Goal: Use online tool/utility: Utilize a website feature to perform a specific function

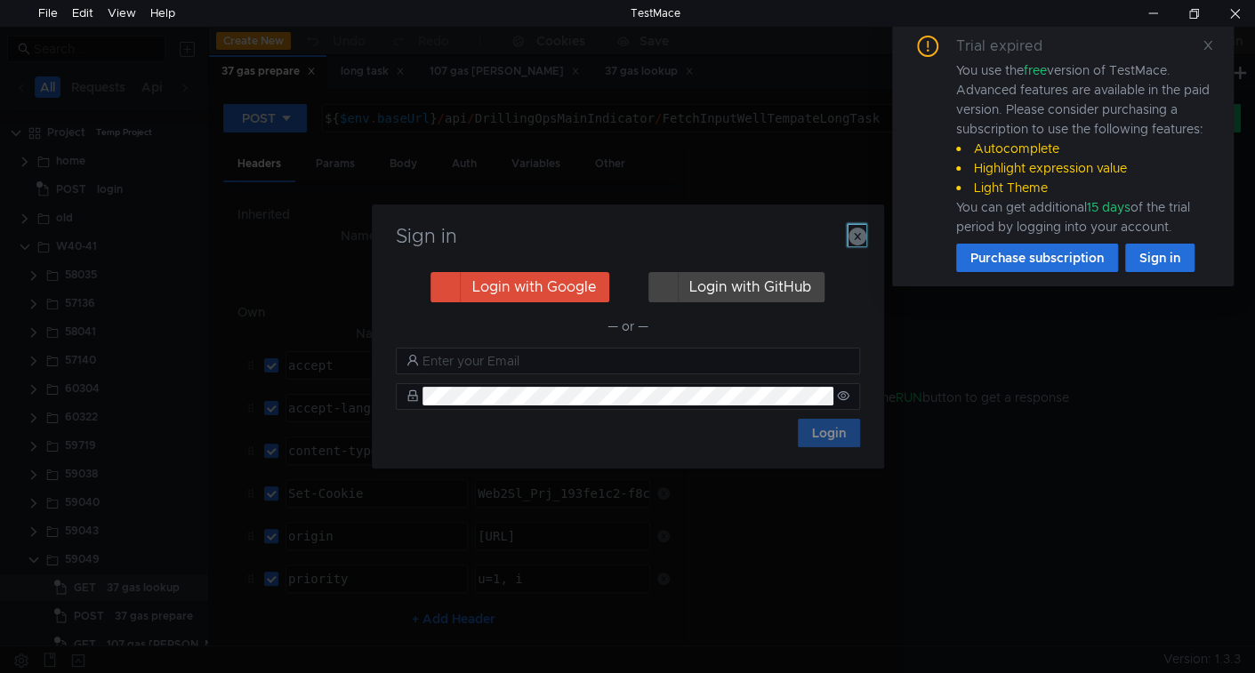
click at [859, 240] on icon "button" at bounding box center [858, 237] width 18 height 18
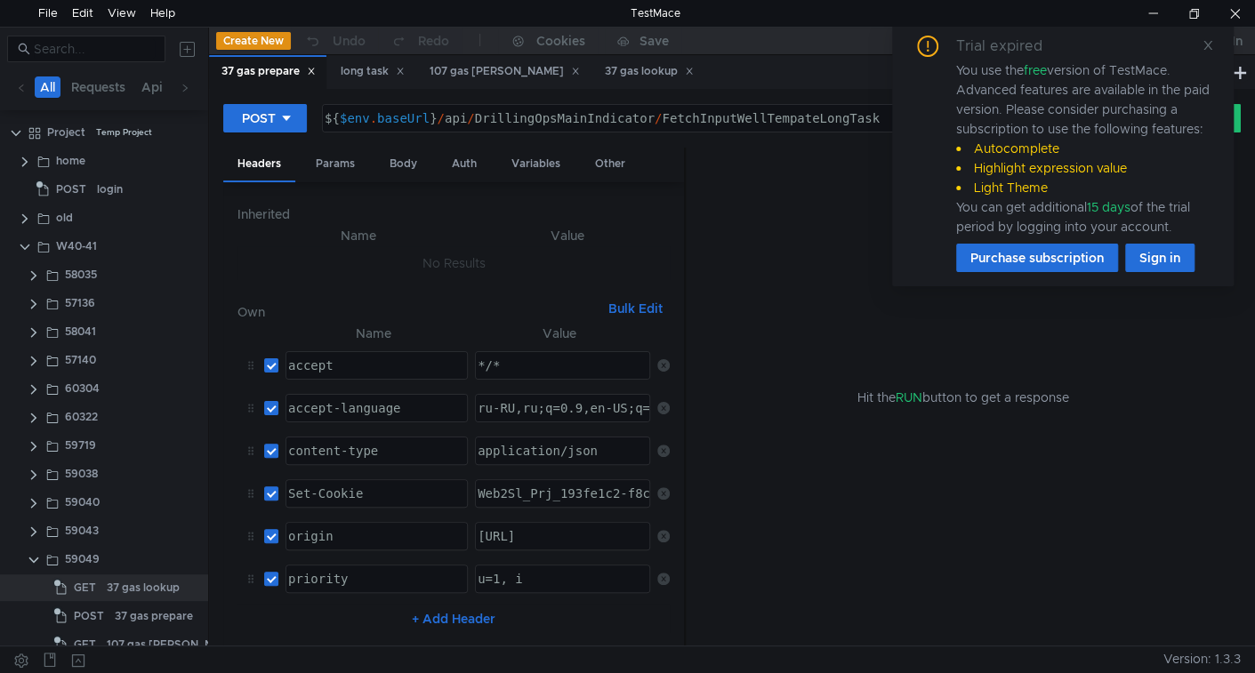
drag, startPoint x: 1214, startPoint y: 49, endPoint x: 1207, endPoint y: 60, distance: 12.8
click at [1214, 46] on div "Trial expired You use the free version of TestMace. Advanced features are avail…" at bounding box center [1063, 153] width 342 height 265
click at [1203, 44] on icon at bounding box center [1208, 45] width 12 height 12
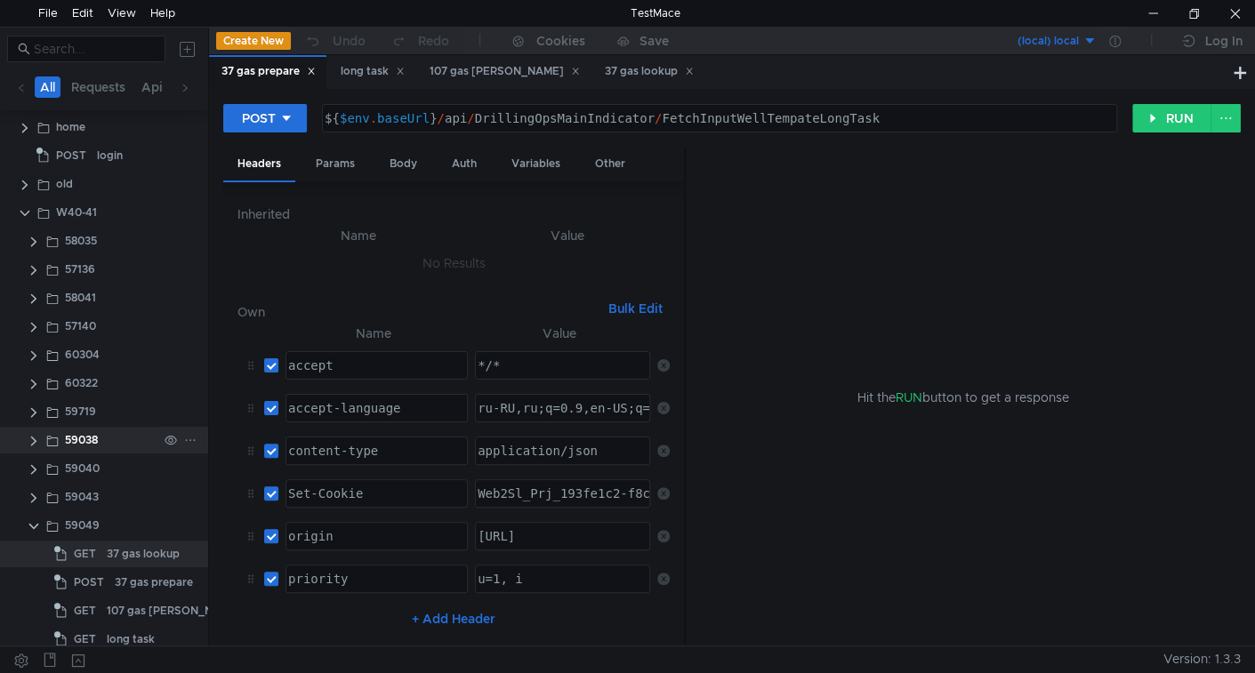
scroll to position [48, 0]
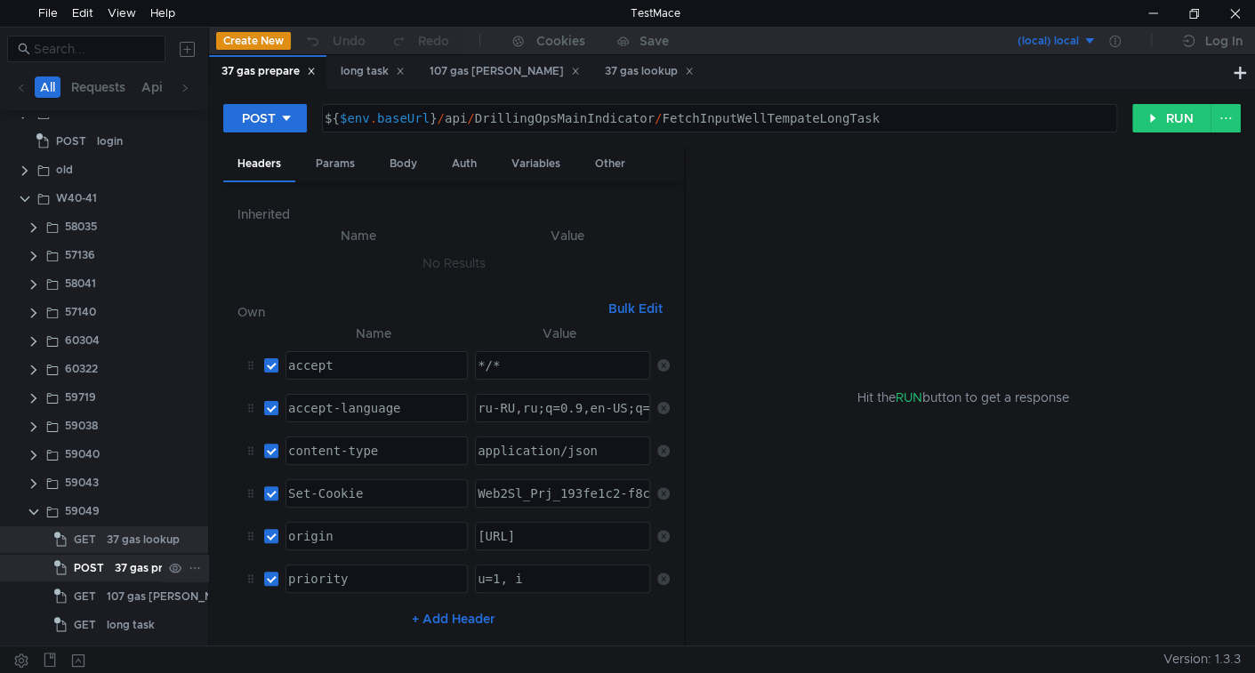
click at [112, 564] on app-tree-icon "POST" at bounding box center [84, 568] width 60 height 27
click at [1158, 122] on button "RUN" at bounding box center [1172, 118] width 79 height 28
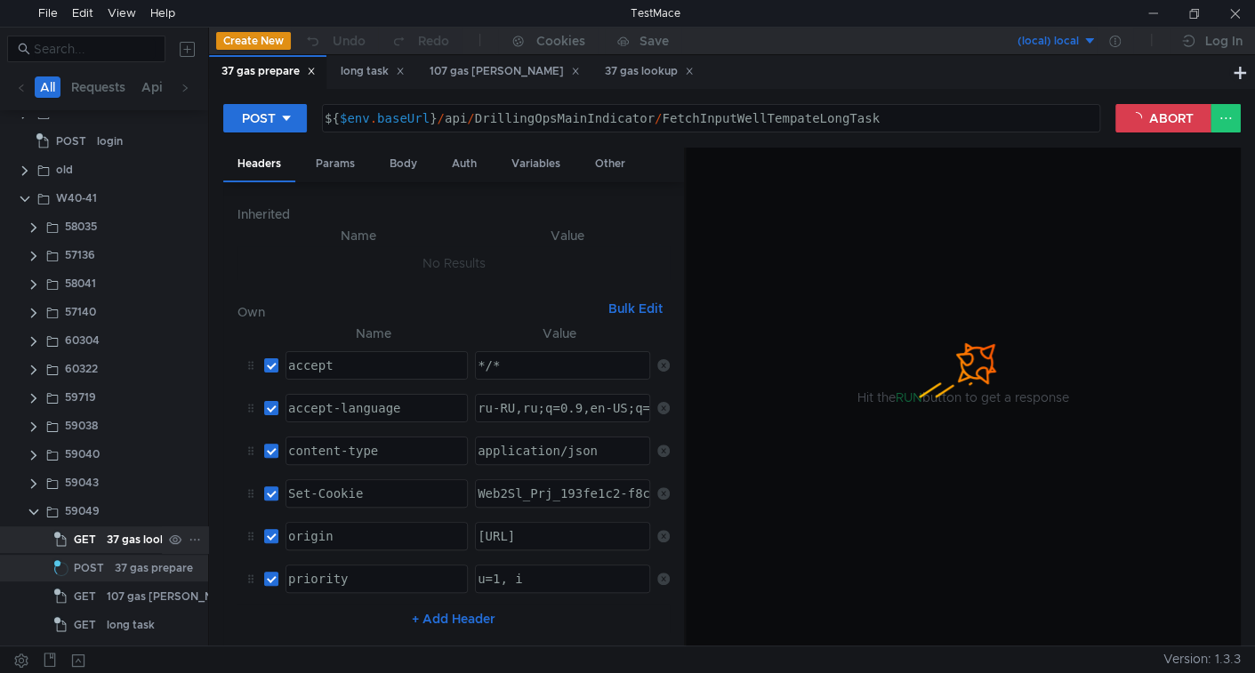
click at [125, 544] on div "37 gas lookup" at bounding box center [143, 540] width 73 height 27
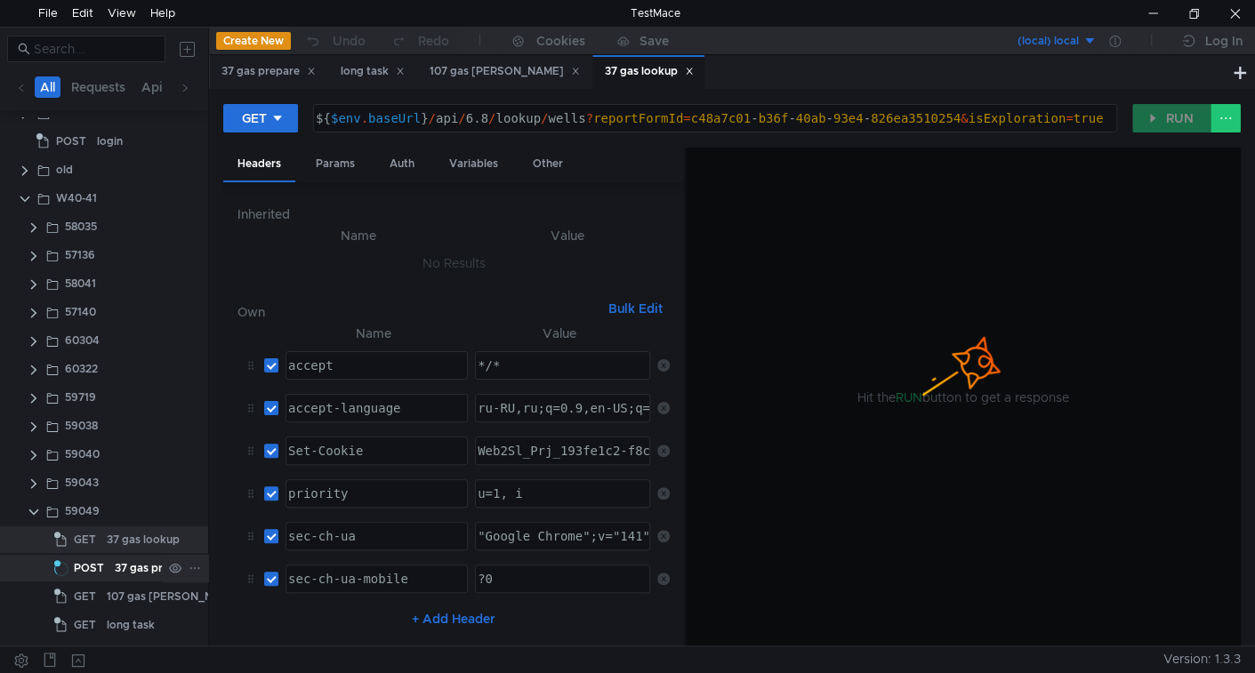
click at [135, 573] on div "37 gas prepare" at bounding box center [154, 568] width 78 height 27
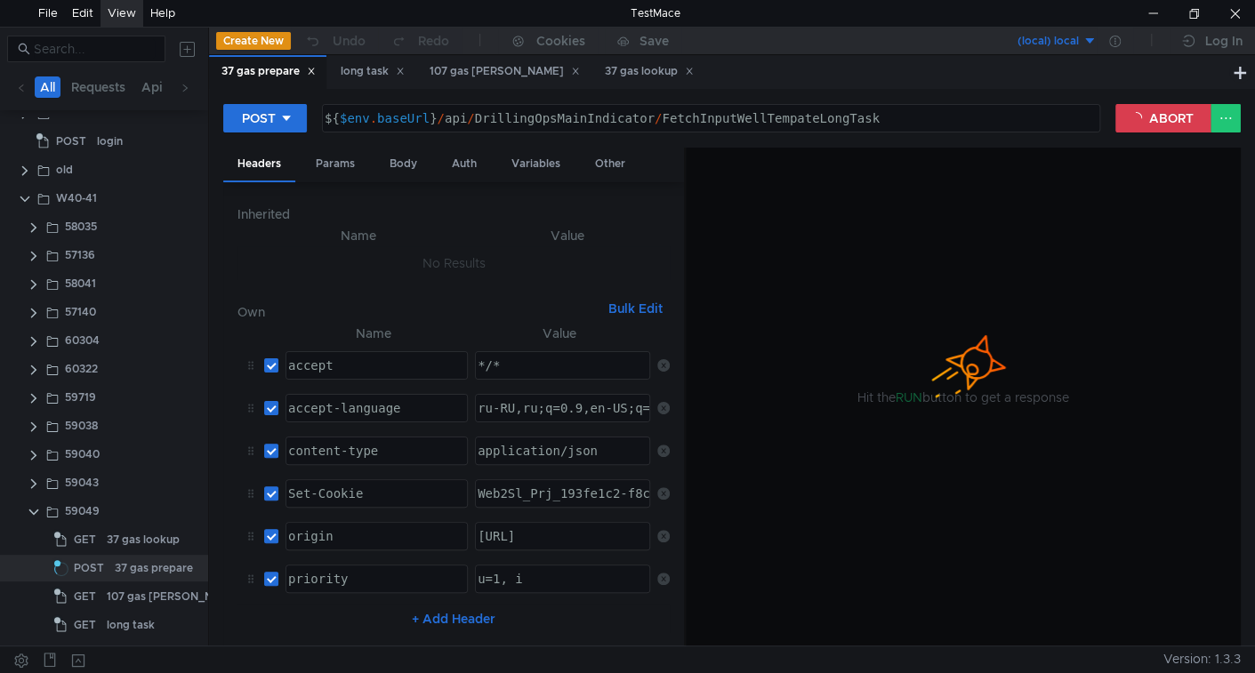
click at [122, 12] on div "View" at bounding box center [122, 13] width 28 height 27
click at [121, 17] on div "View" at bounding box center [122, 13] width 28 height 27
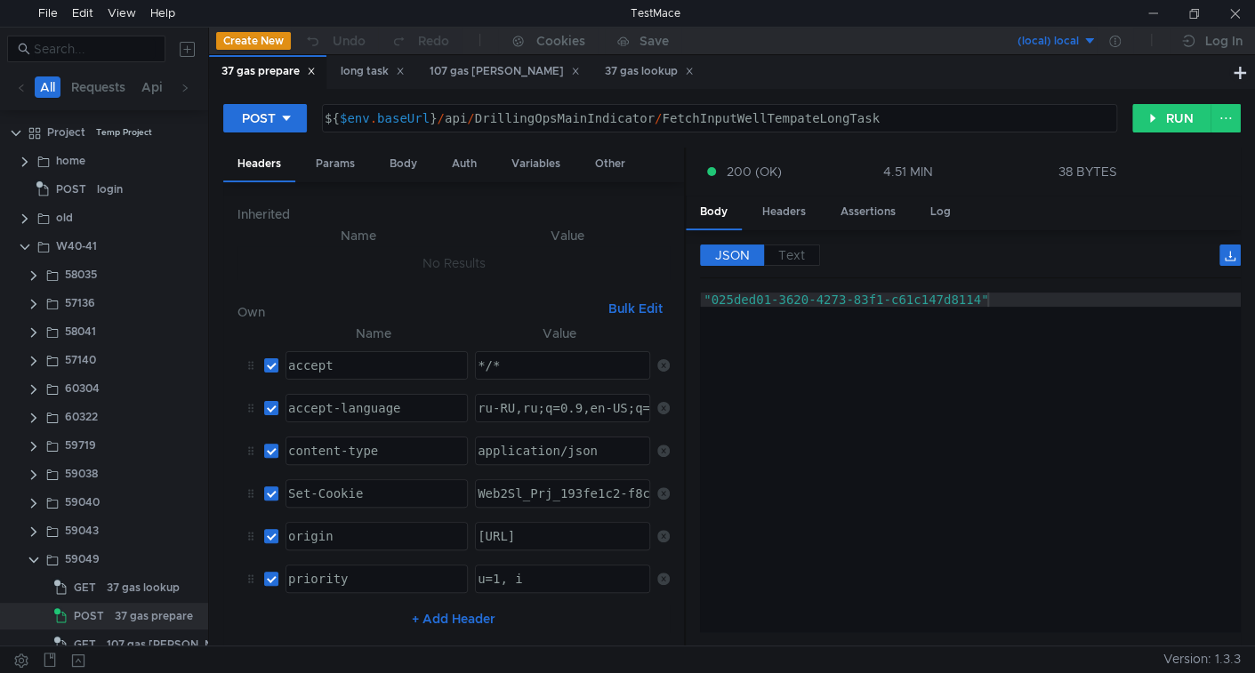
scroll to position [48, 0]
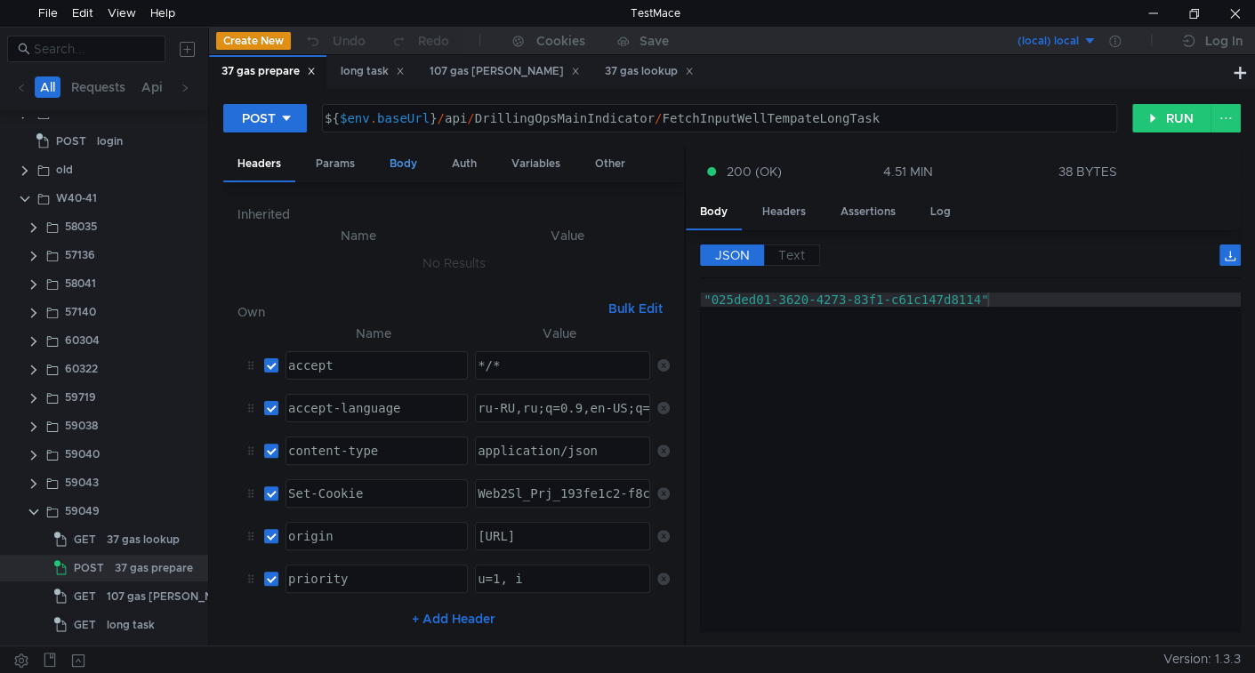
click at [402, 154] on div "Body" at bounding box center [403, 164] width 56 height 33
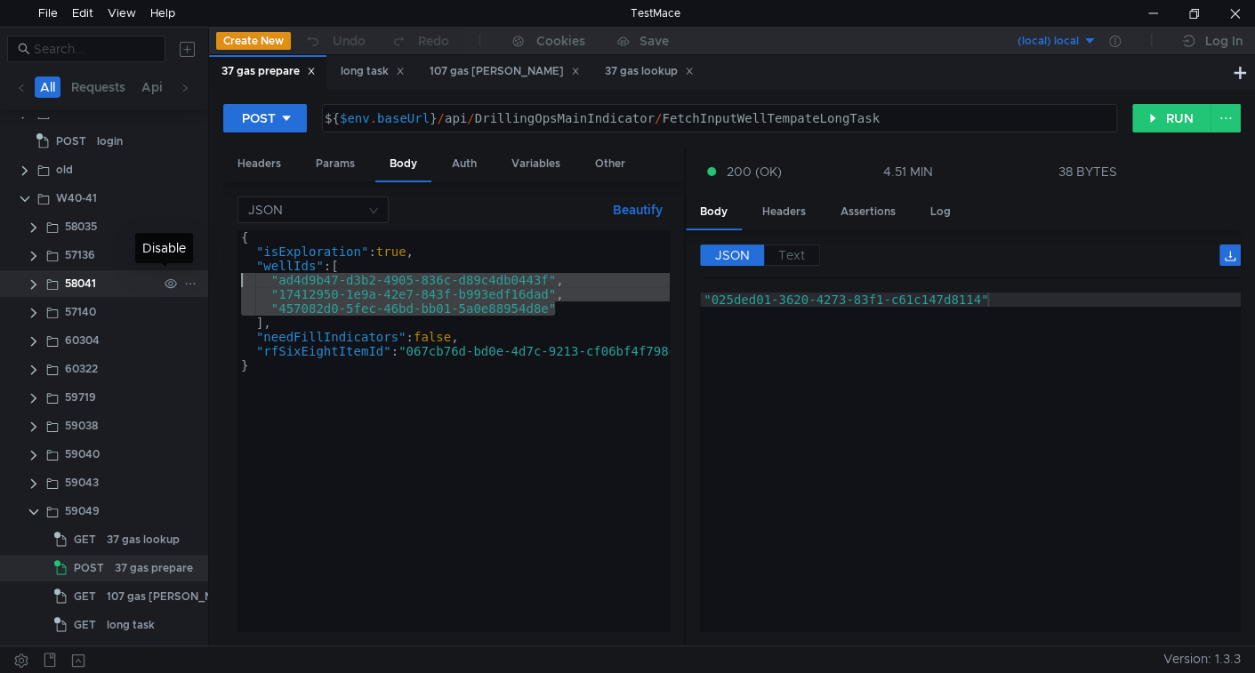
drag, startPoint x: 570, startPoint y: 311, endPoint x: 166, endPoint y: 277, distance: 405.4
click at [166, 277] on as-split "All Requests Api Scripts Project Temp Project home POST login old W40-41 58035 …" at bounding box center [627, 336] width 1255 height 619
click at [613, 302] on div "{ "isExploration" : true , "wellIds" : [ "ad4d9b47-d3b2-4905-836c-d89c4db0443f"…" at bounding box center [454, 431] width 432 height 402
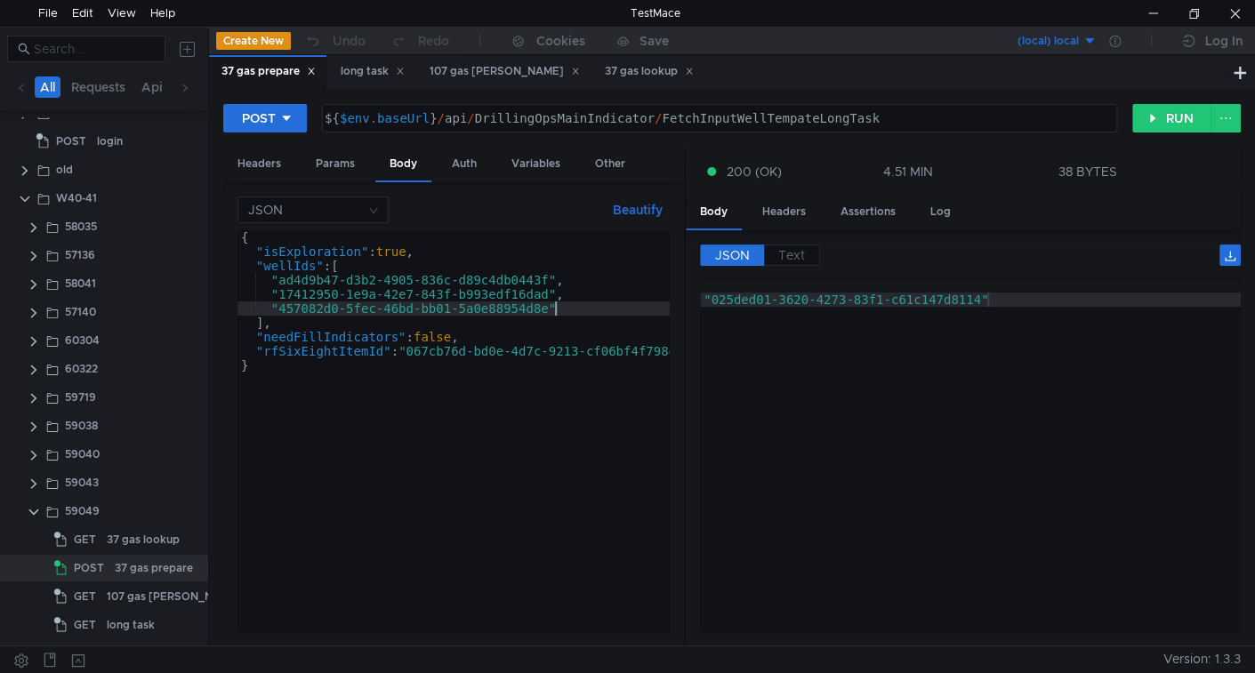
type textarea ""457082d0-5fec-46bd-bb01-5a0e88954d8e","
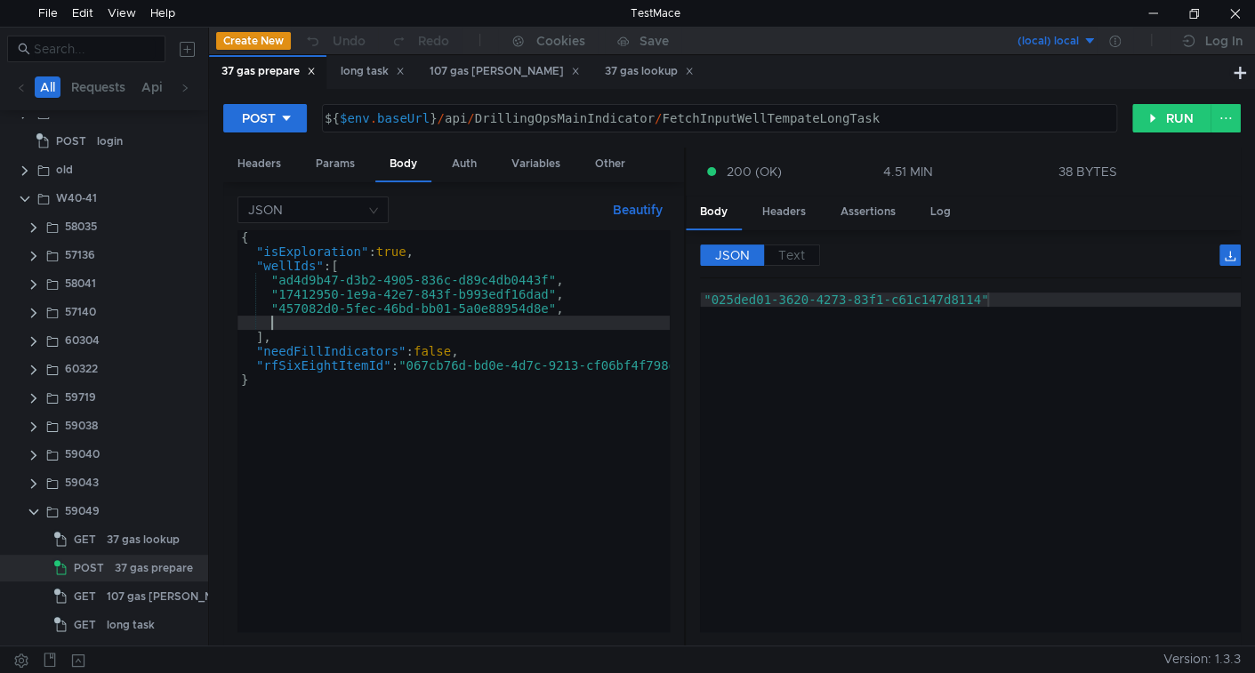
paste textarea "bfffbecd-cfb7-44bb-b2cd-9b6925071023""
type textarea ""bfffbecd-cfb7-44bb-b2cd-9b6925071023""
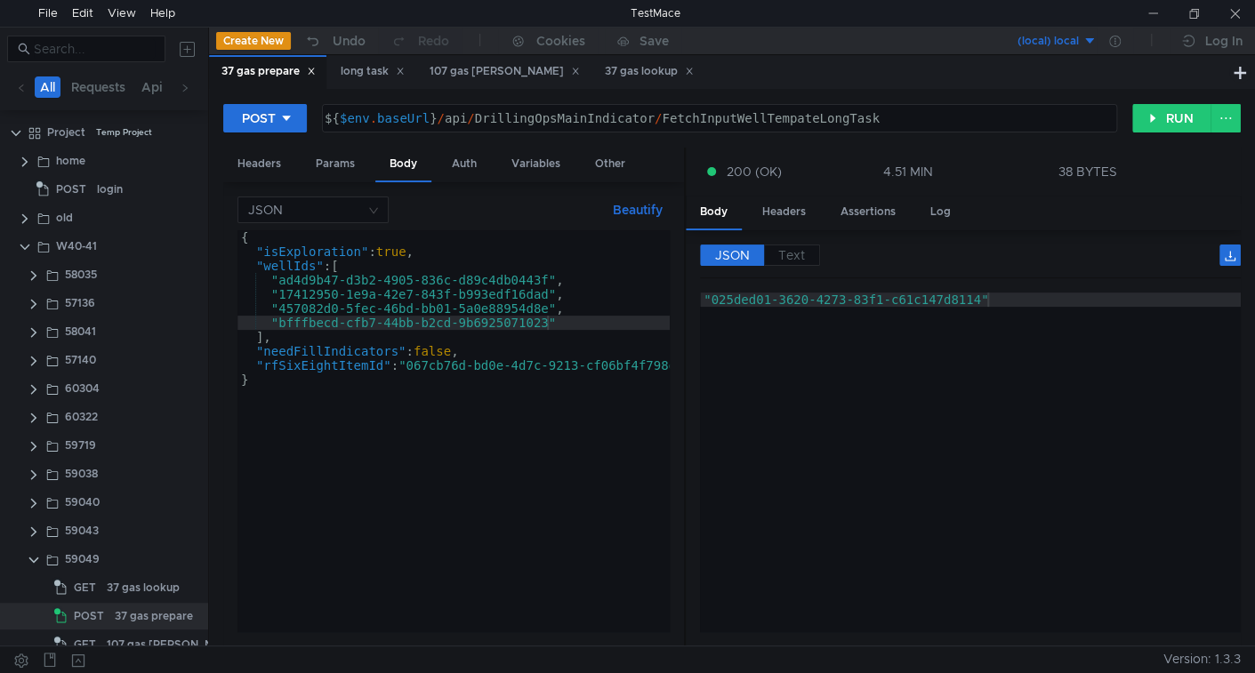
scroll to position [0, 2]
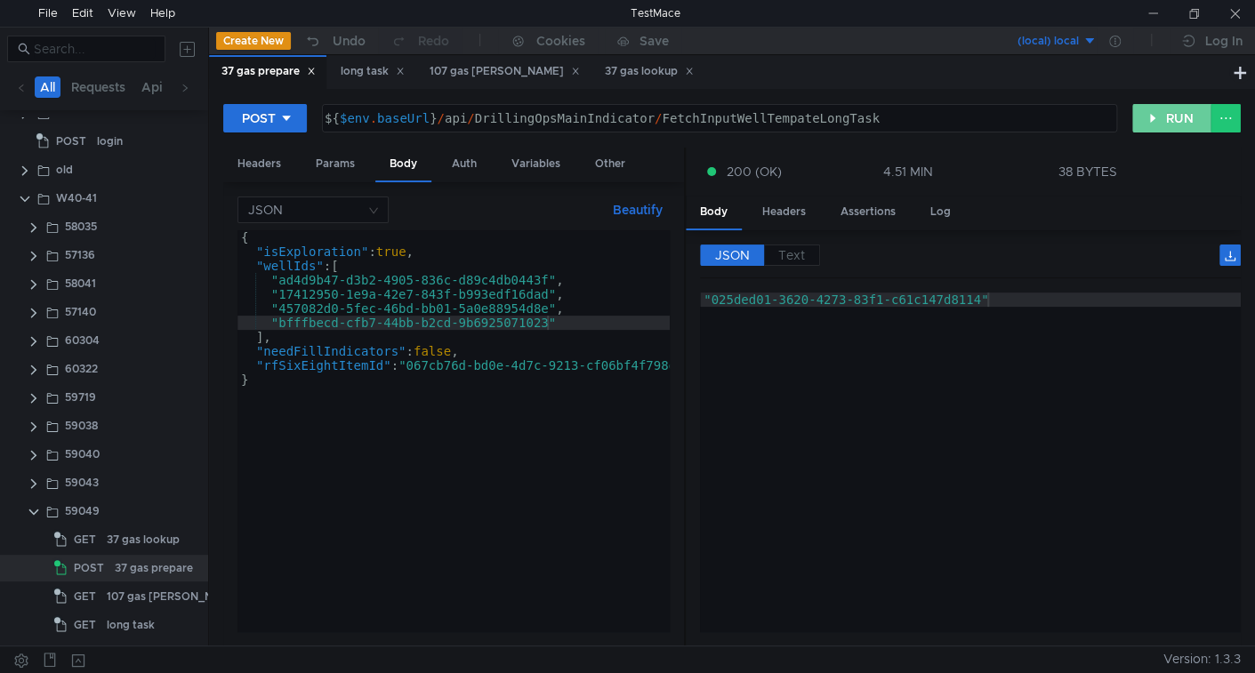
click at [1151, 122] on button "RUN" at bounding box center [1172, 118] width 79 height 28
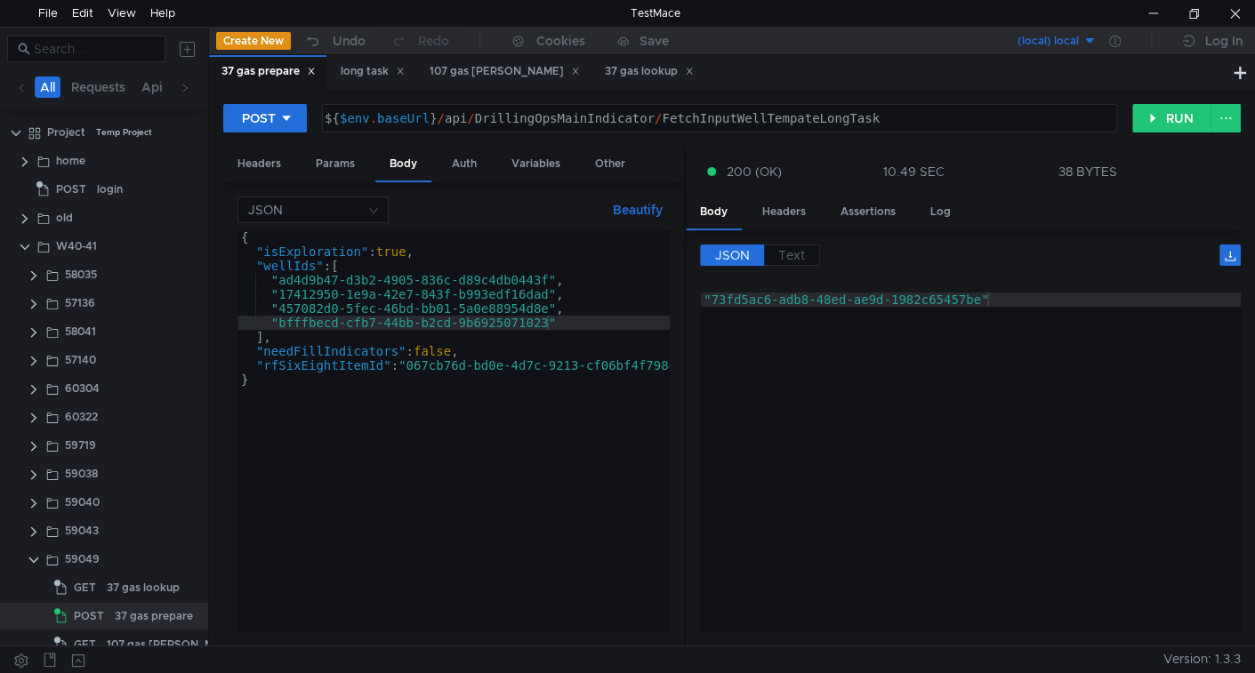
scroll to position [0, 2]
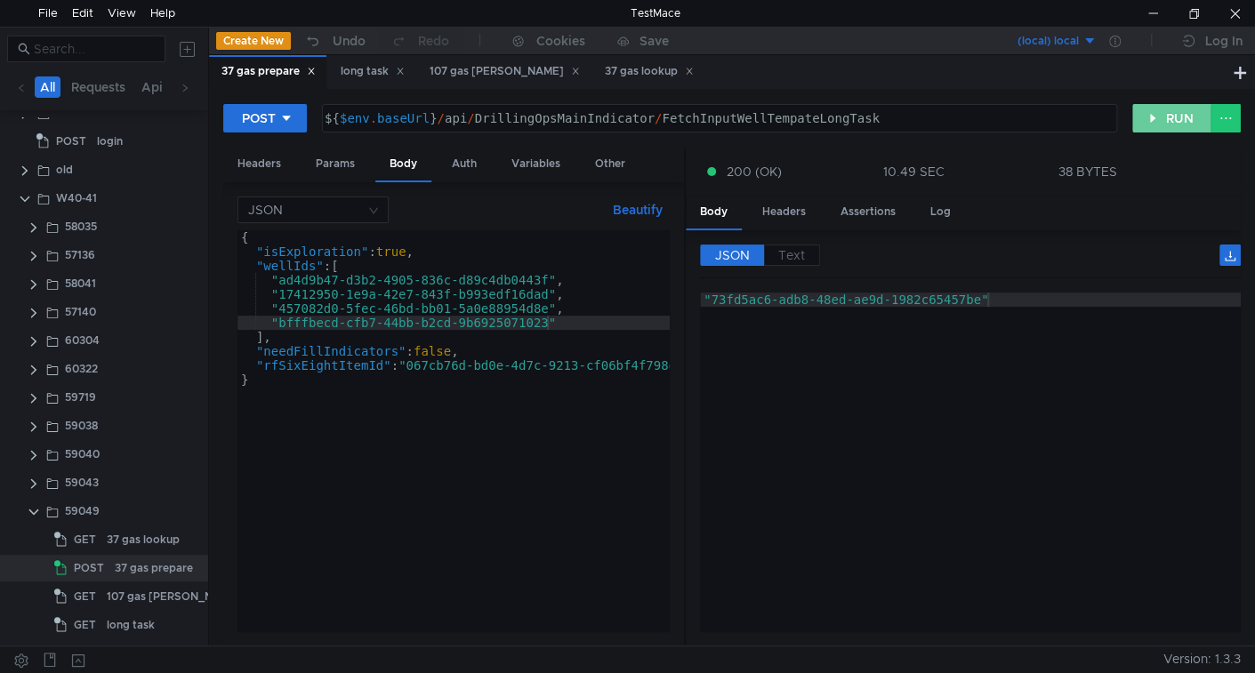
click at [1149, 118] on button "RUN" at bounding box center [1172, 118] width 79 height 28
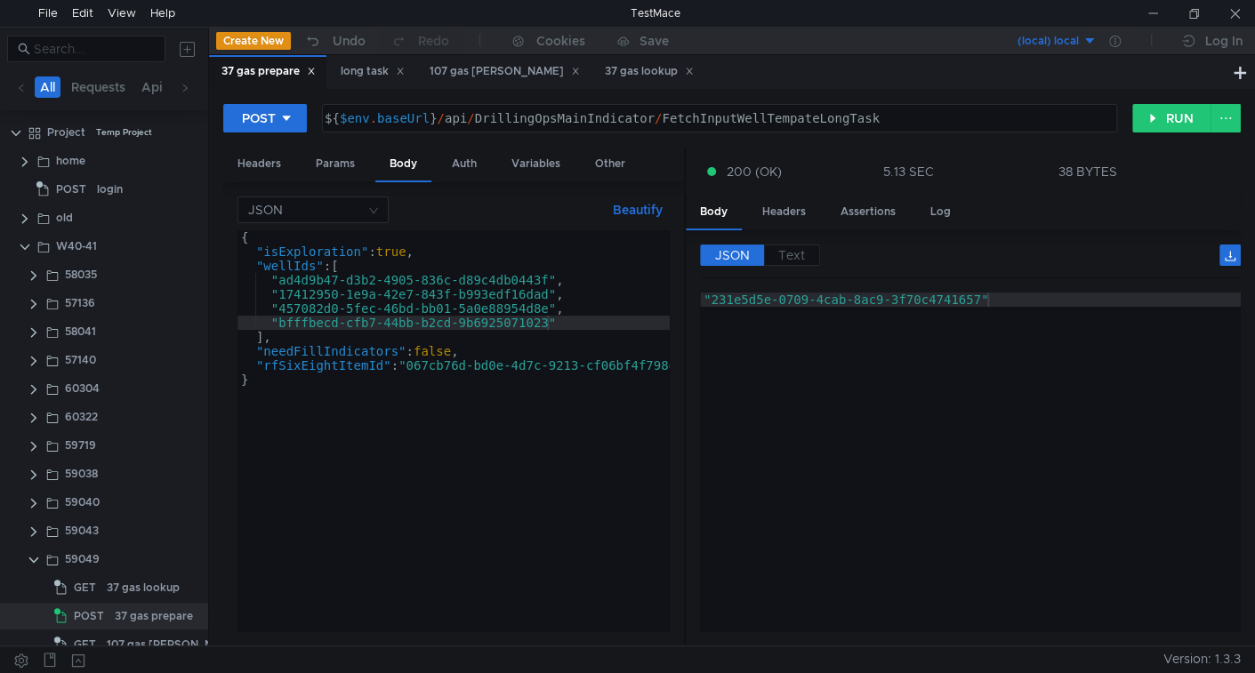
scroll to position [0, 2]
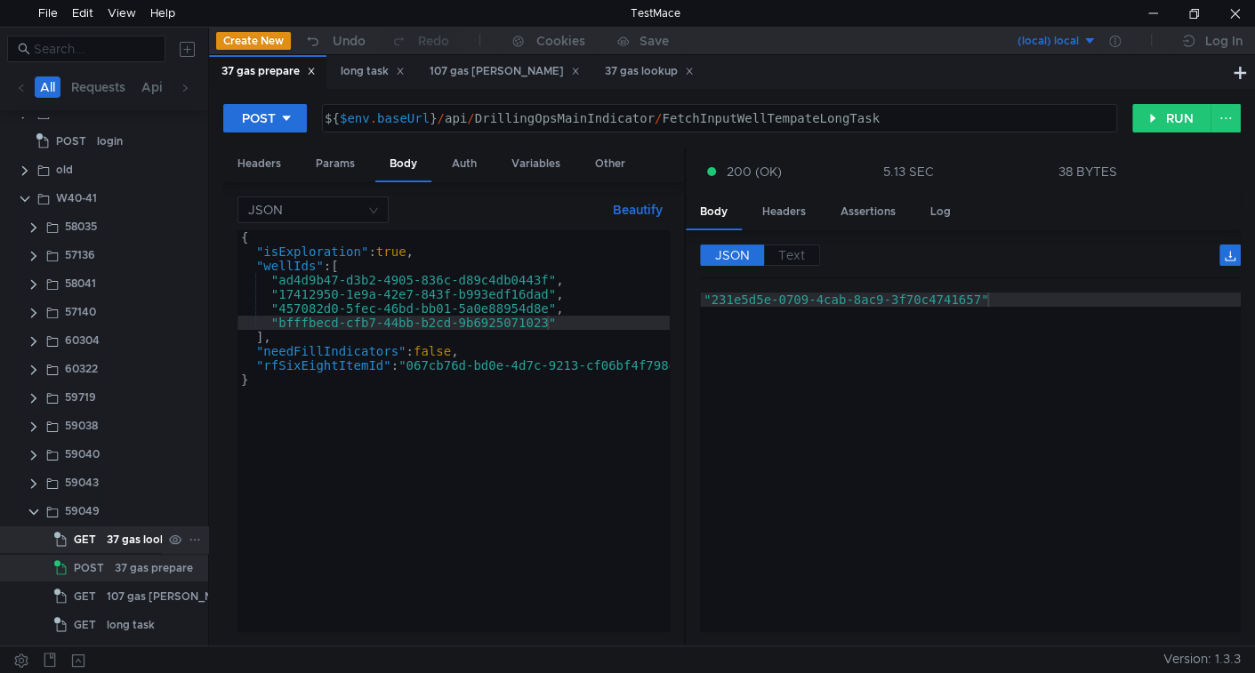
click at [122, 544] on div "37 gas lookup" at bounding box center [143, 540] width 73 height 27
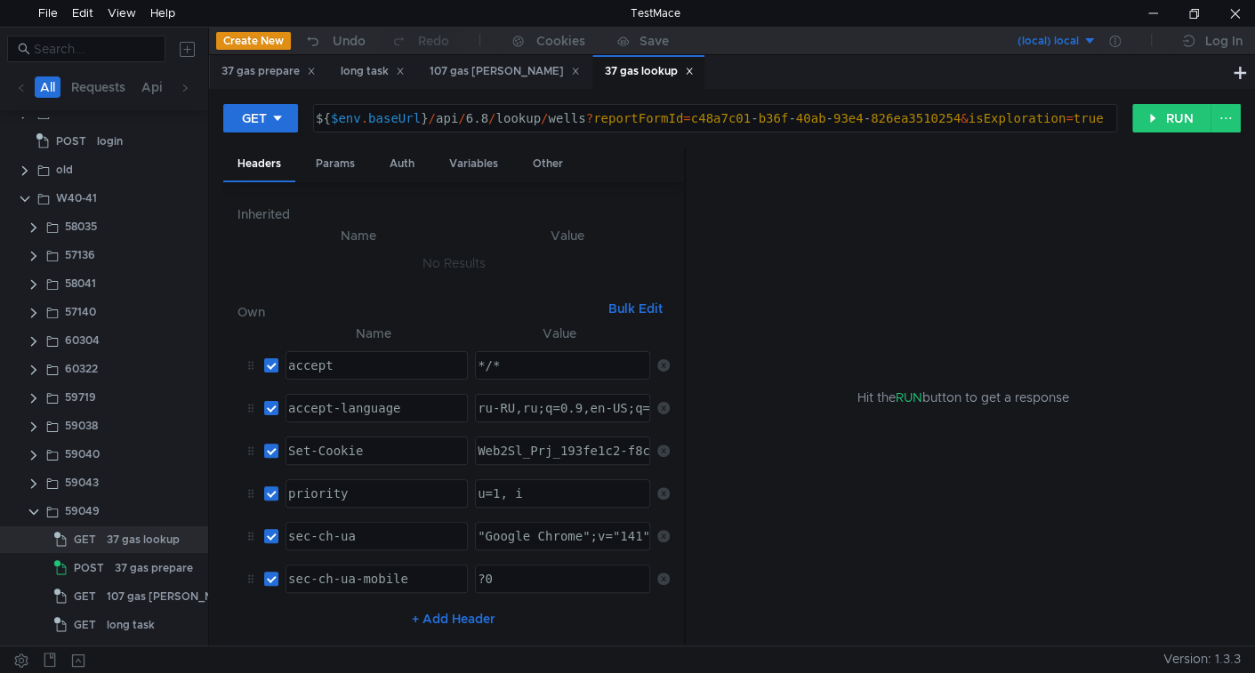
type textarea "${$env.baseUrl}/api/6.8/lookup/wells?reportFormId=c48a7c01-b36f-40ab-93e4-826ea…"
click at [446, 122] on div "${ $env . baseUrl } / api / 6.8 / lookup / wells ? reportFormId = c48a7c01 - b3…" at bounding box center [713, 132] width 802 height 43
drag, startPoint x: 446, startPoint y: 122, endPoint x: 531, endPoint y: 52, distance: 110.0
click at [527, 123] on div "${ $env . baseUrl } / api / 6.8 / lookup / wells ? reportFormId = c48a7c01 - b3…" at bounding box center [713, 132] width 802 height 43
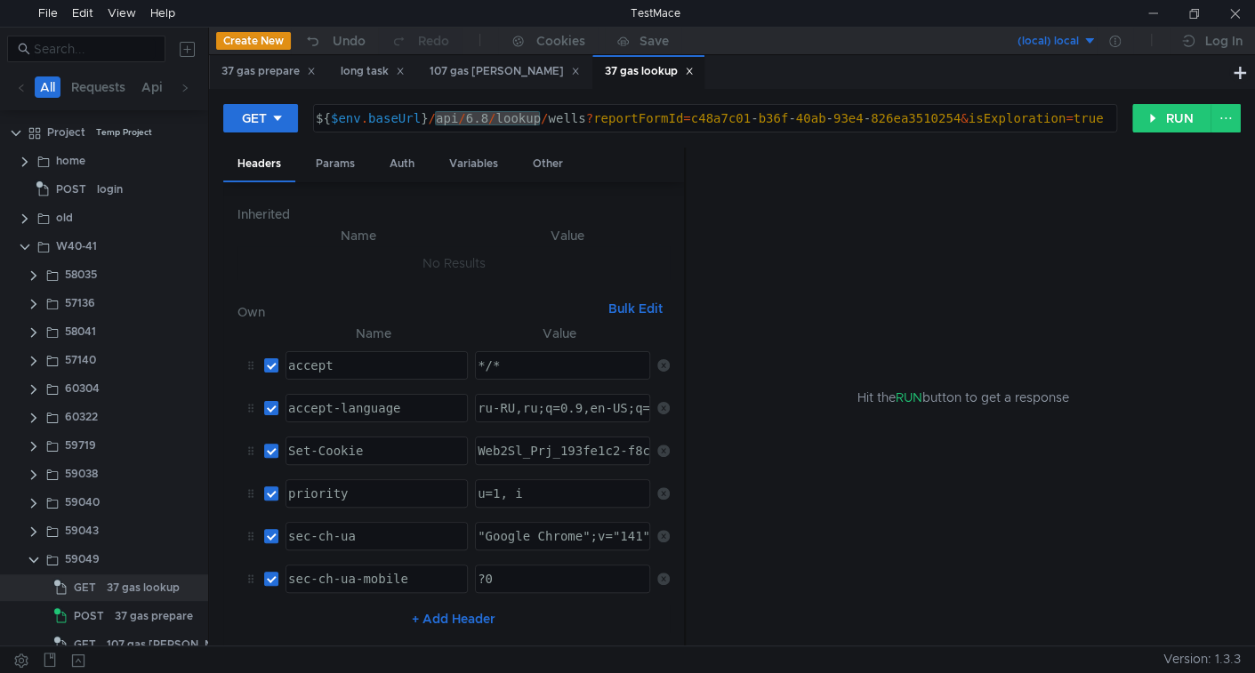
scroll to position [48, 0]
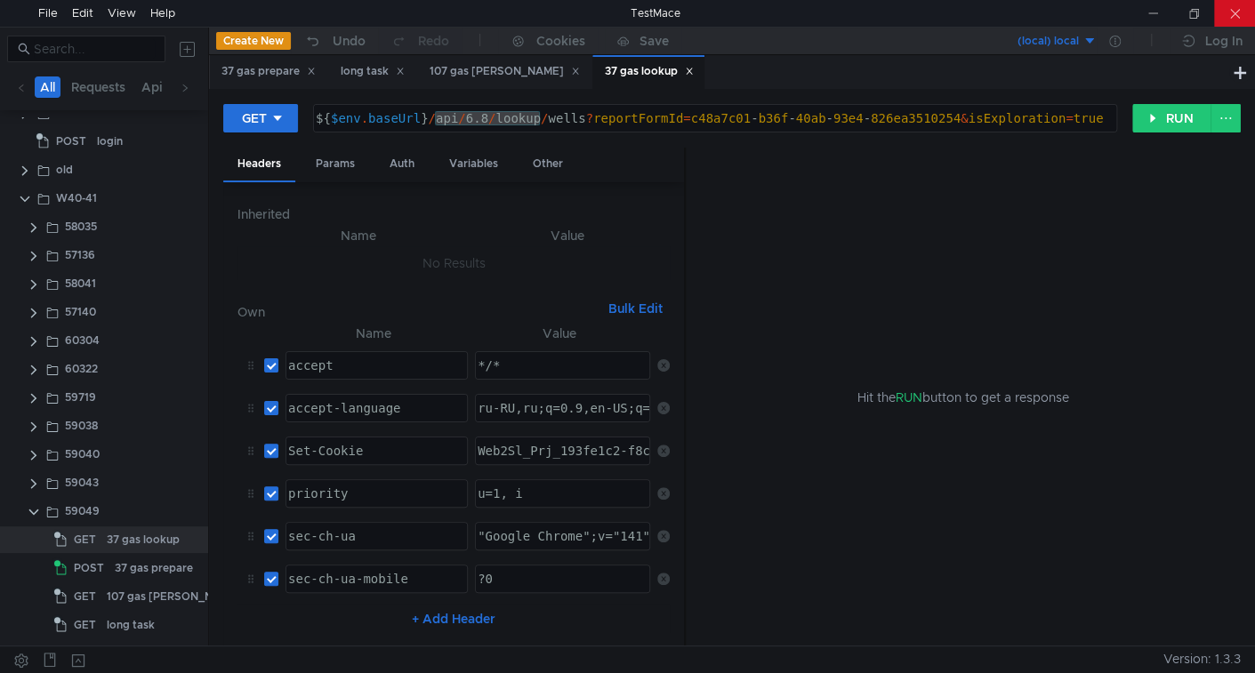
drag, startPoint x: 1249, startPoint y: 0, endPoint x: 1228, endPoint y: 21, distance: 30.2
click at [1249, 0] on div at bounding box center [1234, 13] width 41 height 27
